Goal: Task Accomplishment & Management: Manage account settings

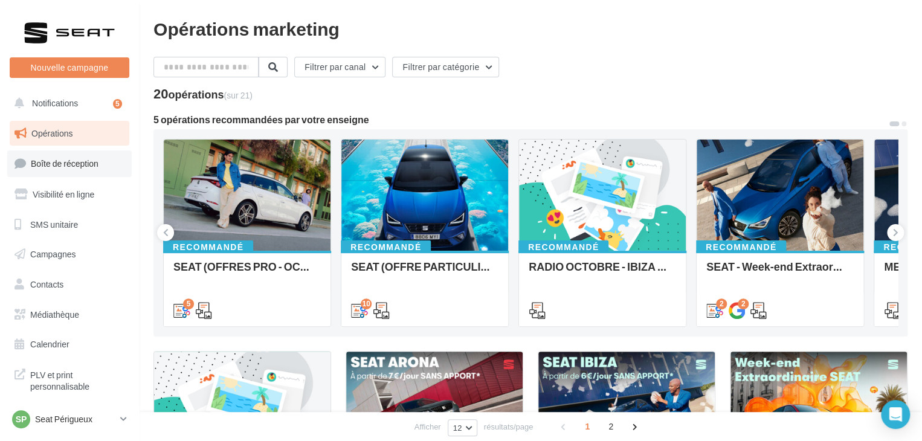
click at [94, 162] on span "Boîte de réception" at bounding box center [65, 163] width 68 height 10
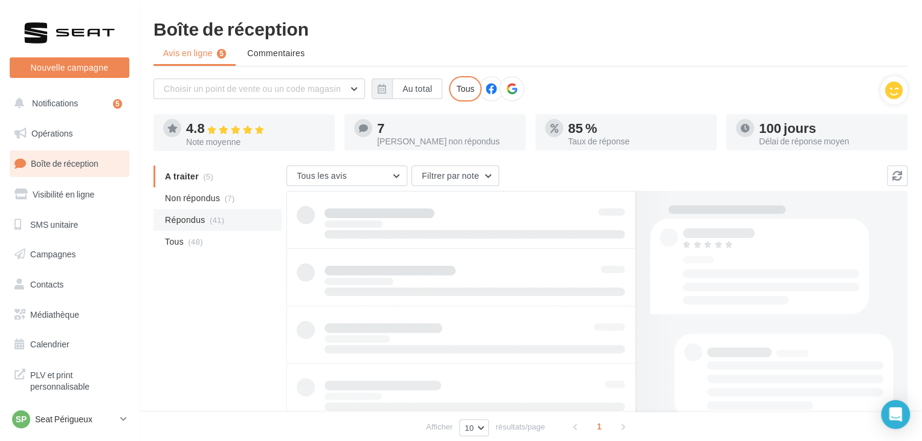
click at [200, 217] on span "Répondus" at bounding box center [185, 220] width 40 height 12
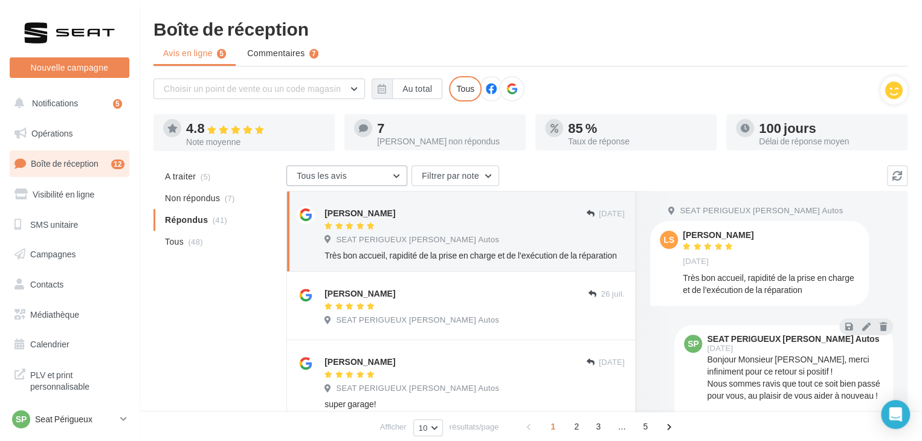
click at [393, 182] on button "Tous les avis" at bounding box center [346, 175] width 121 height 21
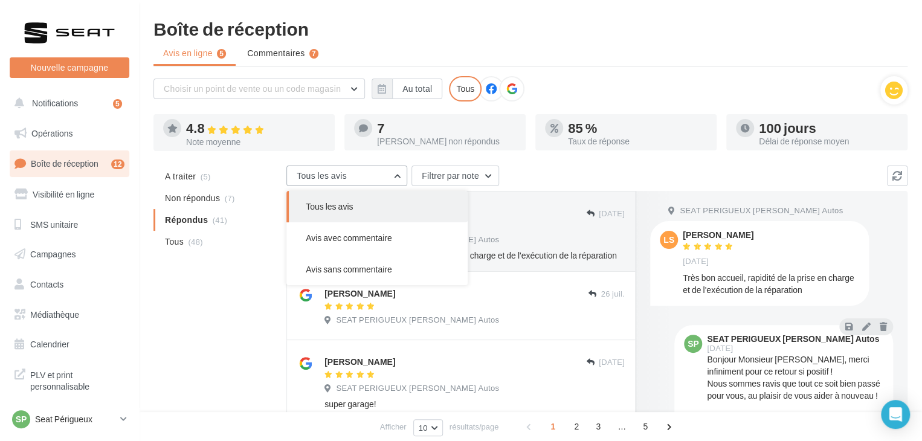
click at [393, 182] on button "Tous les avis" at bounding box center [346, 175] width 121 height 21
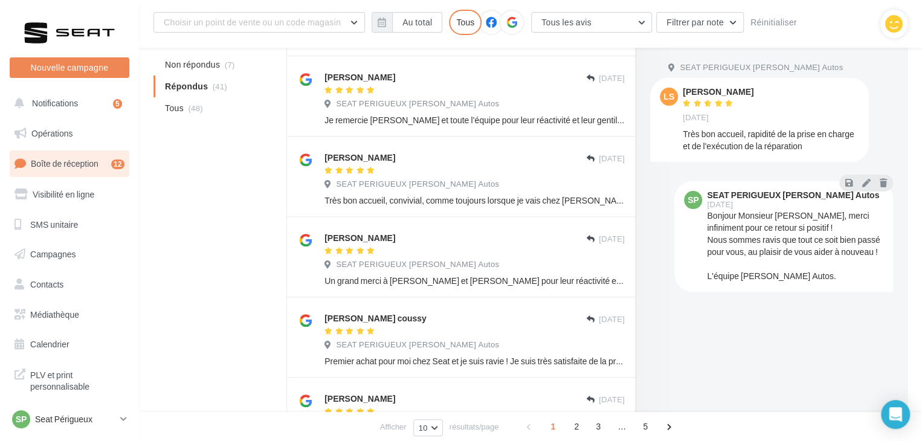
scroll to position [483, 0]
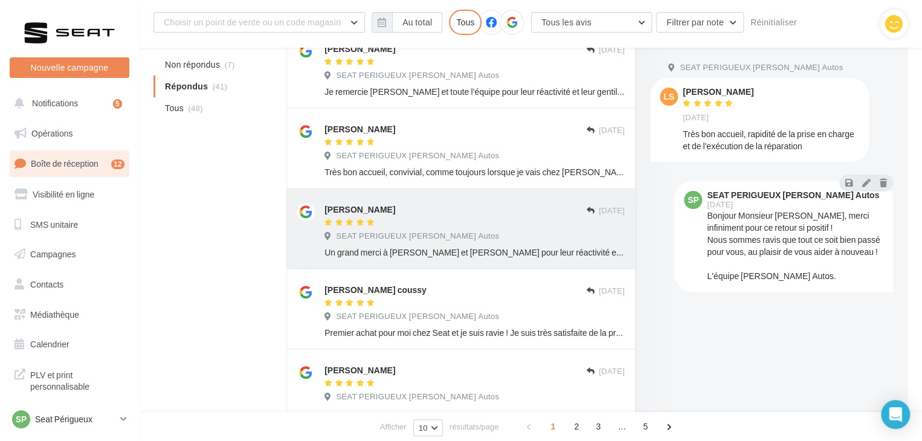
click at [400, 203] on div "[PERSON_NAME]" at bounding box center [454, 209] width 261 height 13
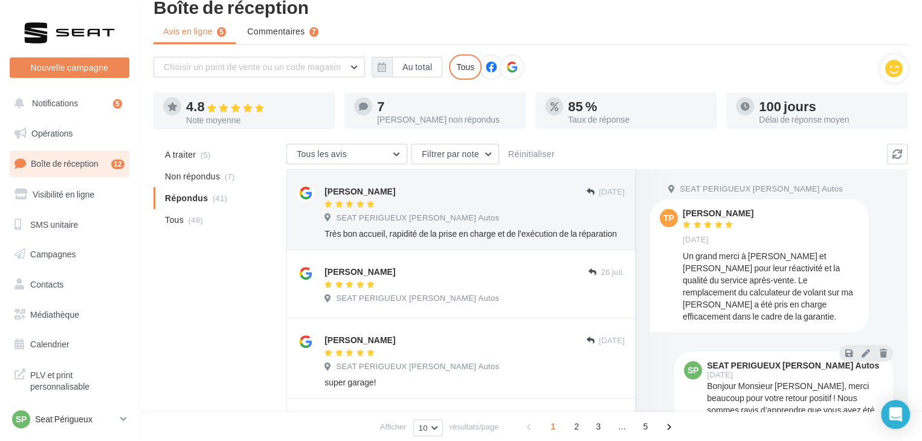
scroll to position [0, 0]
